Goal: Information Seeking & Learning: Learn about a topic

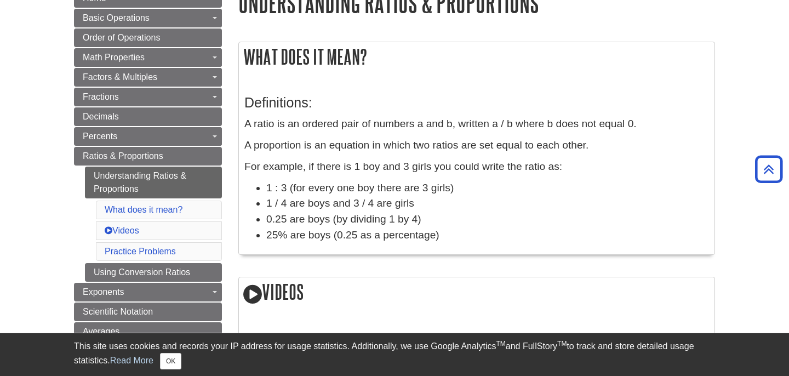
scroll to position [131, 0]
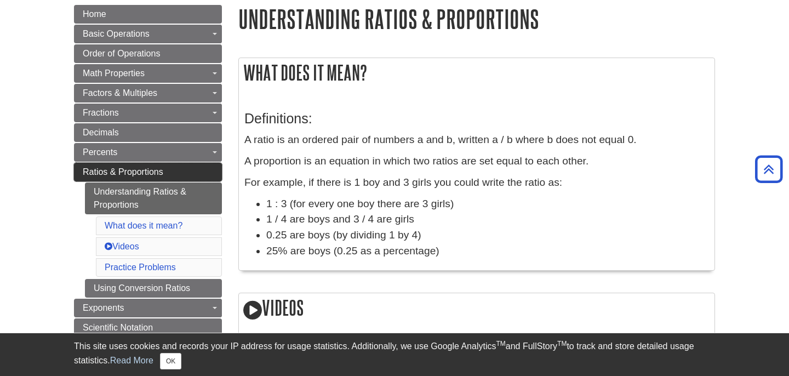
click at [173, 171] on link "Ratios & Proportions" at bounding box center [148, 172] width 148 height 19
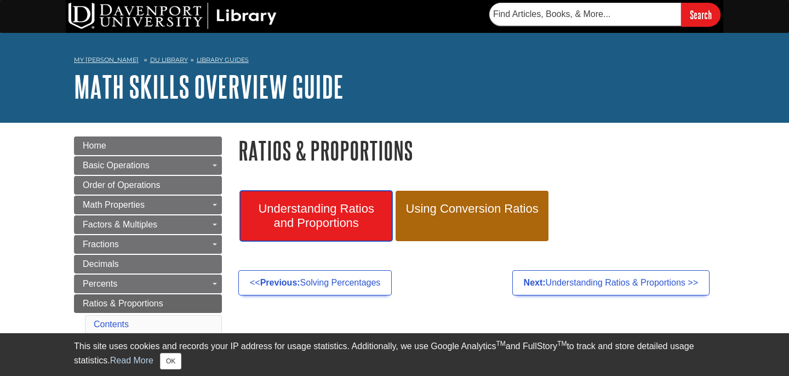
click at [344, 216] on span "Understanding Ratios and Proportions" at bounding box center [316, 216] width 136 height 28
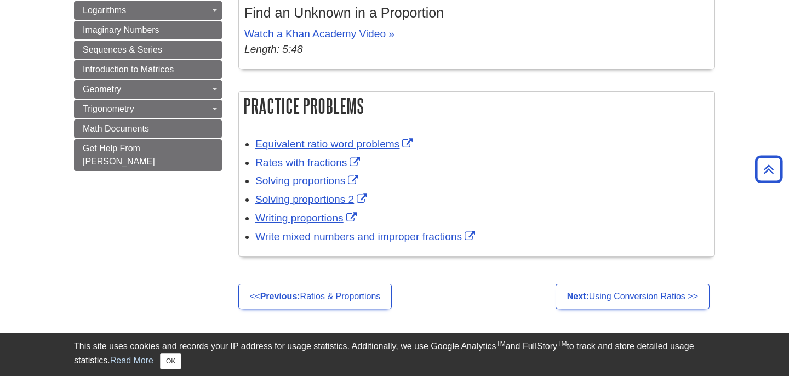
scroll to position [701, 0]
